Goal: Navigation & Orientation: Find specific page/section

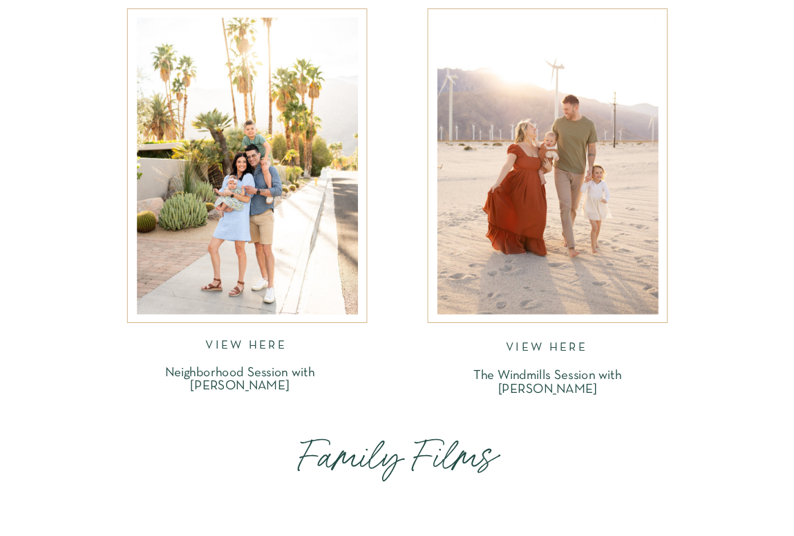
scroll to position [2643, 0]
click at [301, 248] on div at bounding box center [247, 165] width 221 height 296
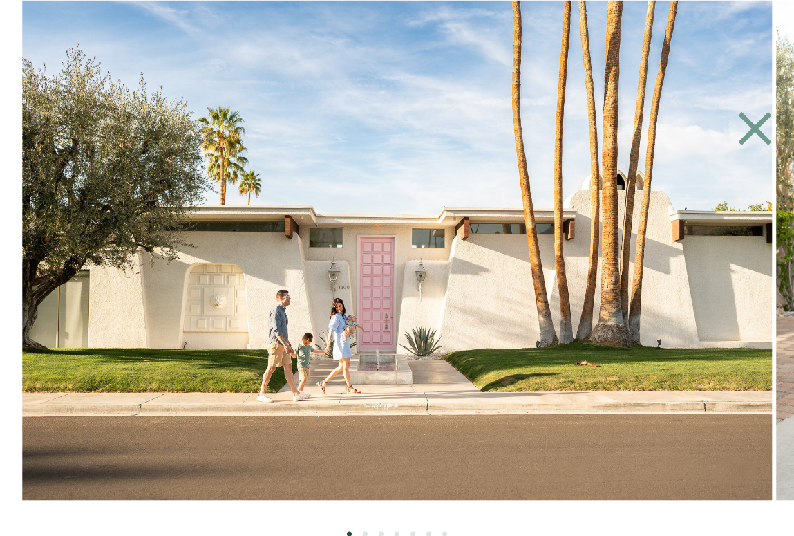
scroll to position [2905, 0]
click at [757, 129] on icon at bounding box center [755, 128] width 33 height 33
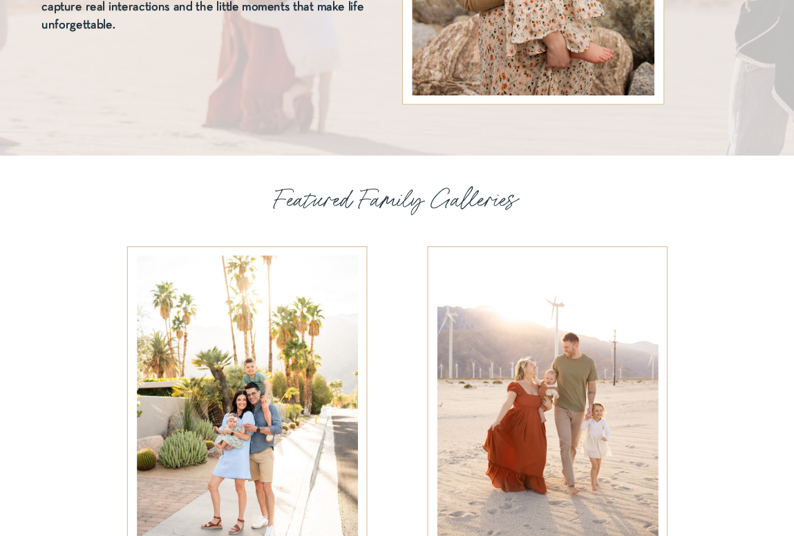
scroll to position [2526, 0]
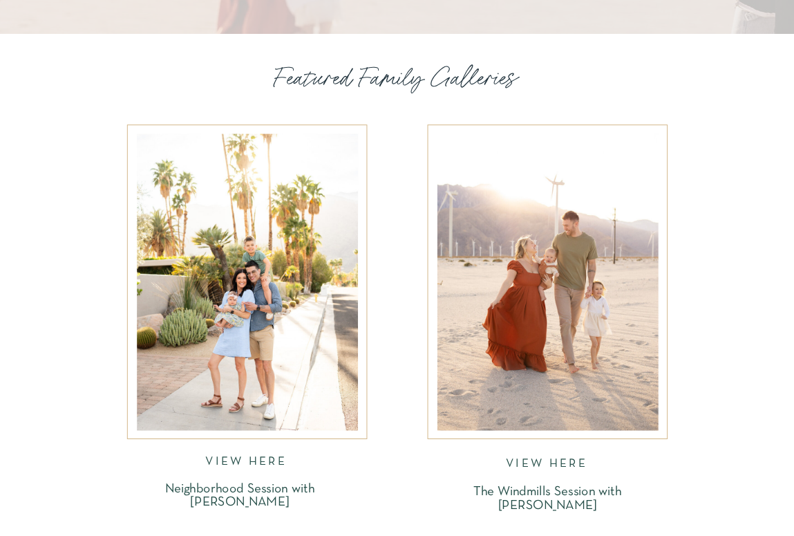
click at [279, 234] on div at bounding box center [247, 281] width 221 height 296
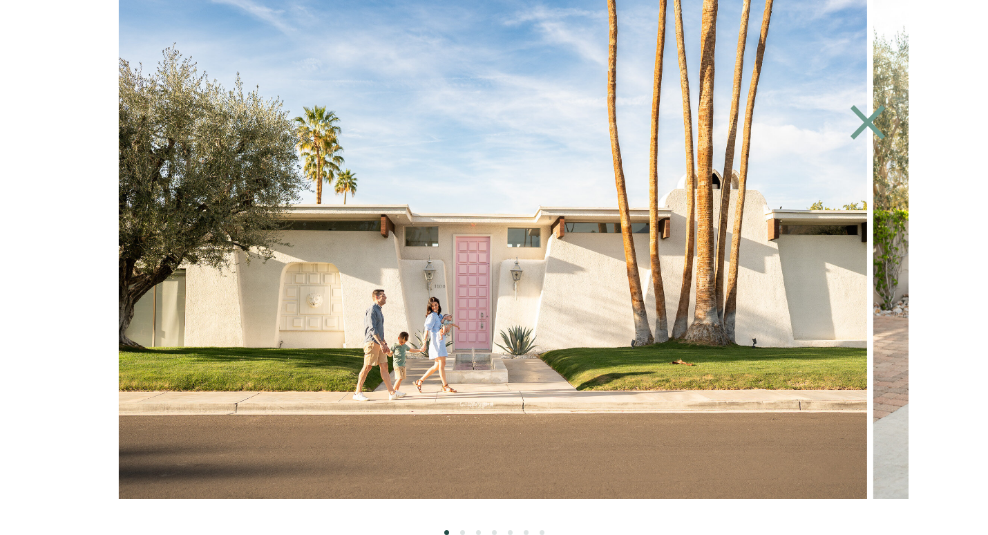
scroll to position [2649, 0]
click at [460, 529] on ol at bounding box center [493, 517] width 829 height 36
click at [462, 532] on li "Page dot 2" at bounding box center [462, 532] width 5 height 5
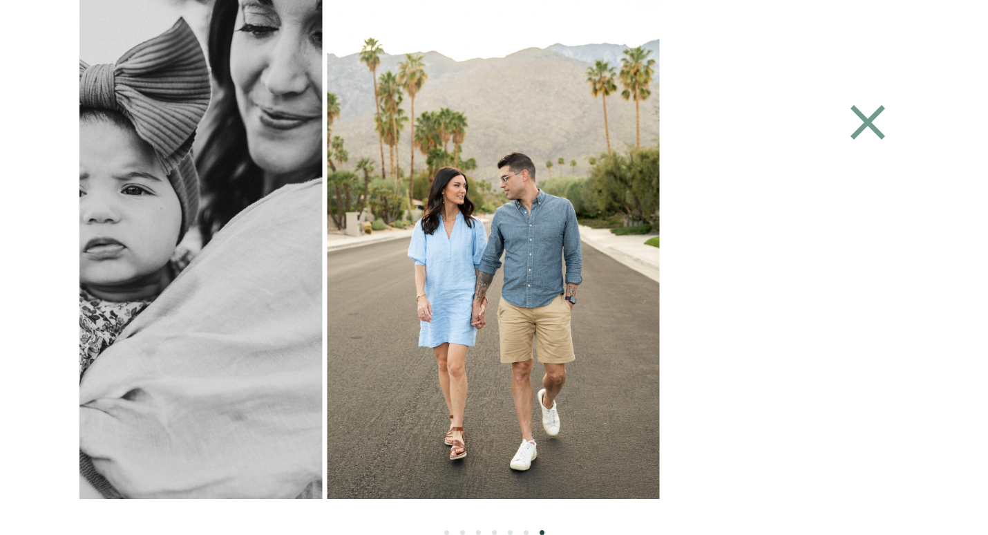
click at [793, 117] on icon at bounding box center [868, 122] width 35 height 35
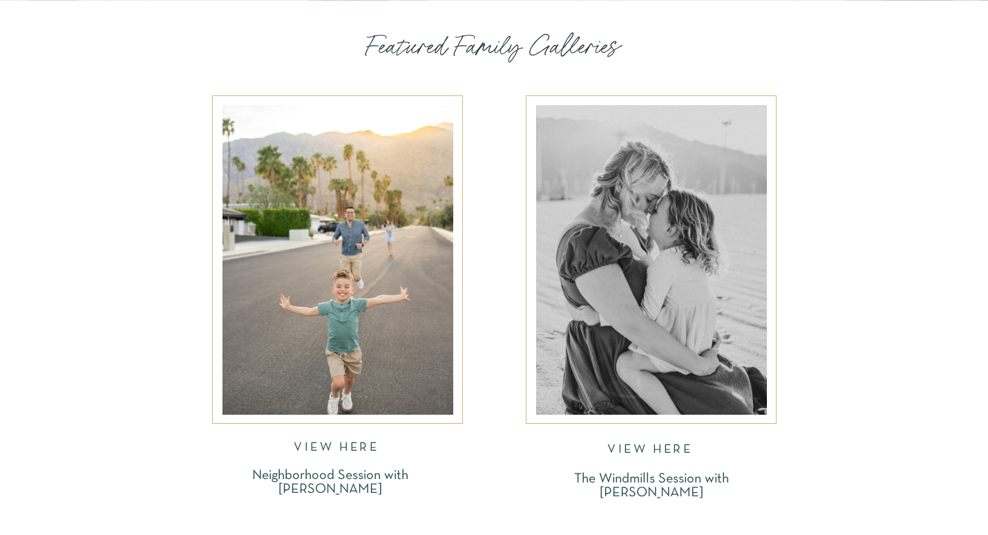
scroll to position [2674, 0]
click at [622, 292] on div at bounding box center [651, 259] width 231 height 310
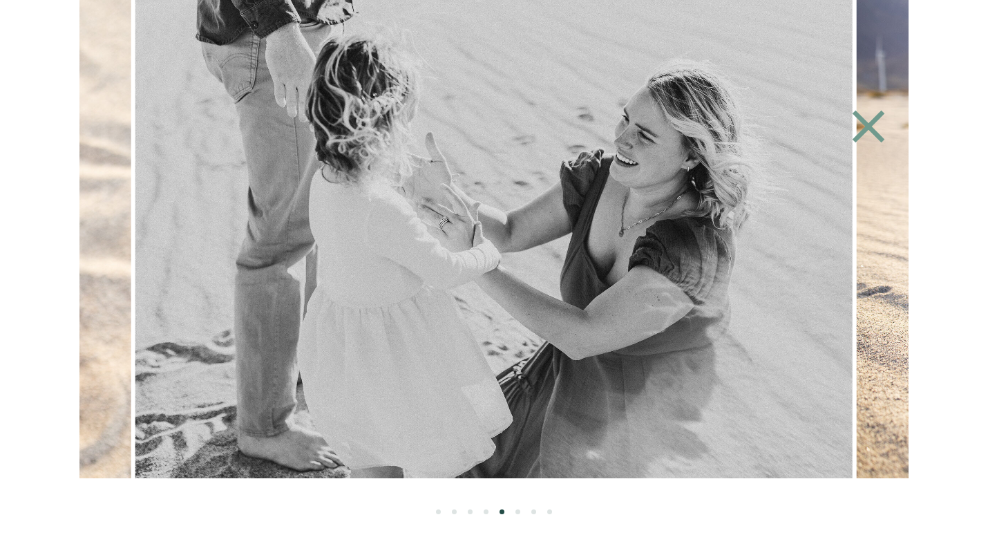
click at [793, 126] on icon at bounding box center [869, 126] width 64 height 55
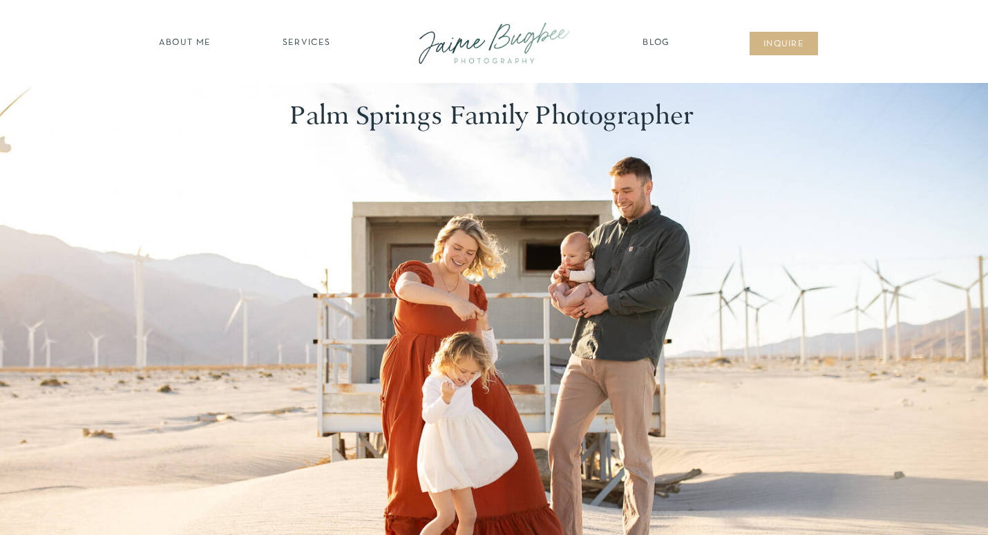
scroll to position [0, 0]
click at [189, 42] on nav "about ME" at bounding box center [185, 44] width 60 height 14
